Goal: Navigation & Orientation: Find specific page/section

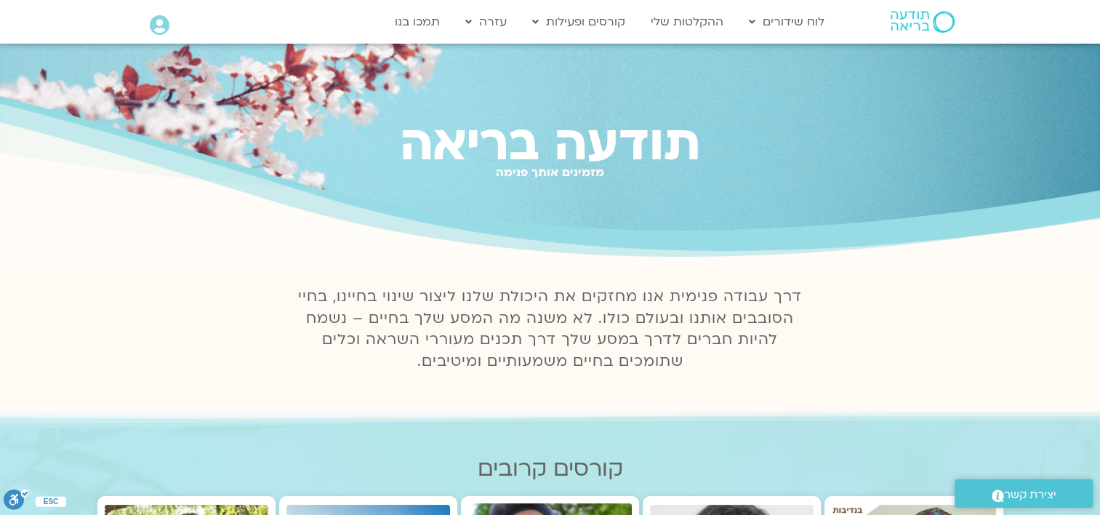
click at [163, 22] on icon at bounding box center [160, 25] width 20 height 20
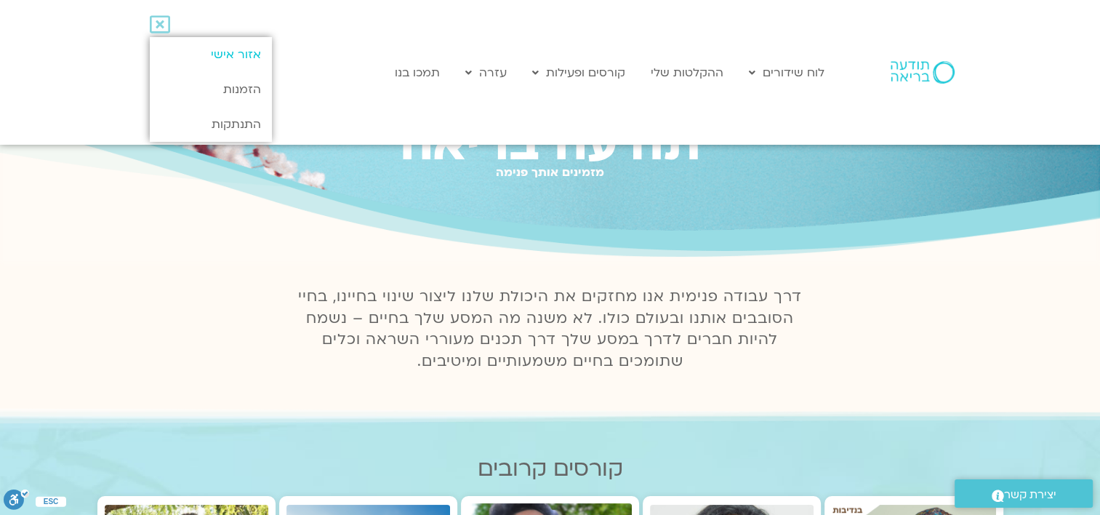
click at [230, 52] on link "אזור אישי" at bounding box center [210, 54] width 121 height 35
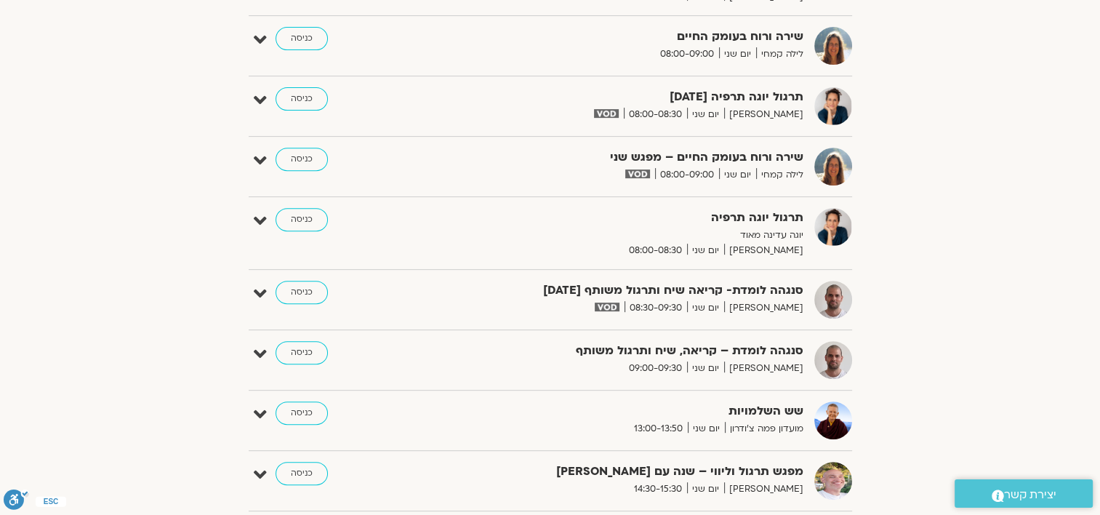
scroll to position [654, 0]
